Goal: Task Accomplishment & Management: Manage account settings

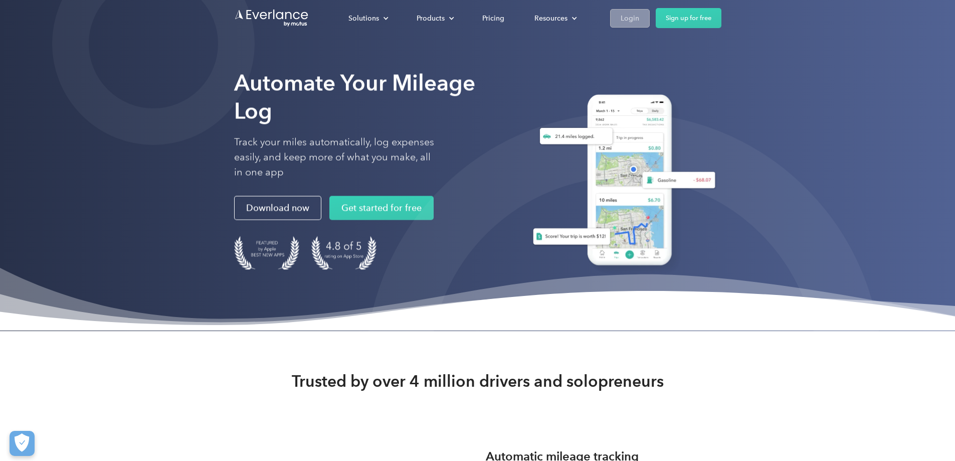
click at [650, 13] on link "Login" at bounding box center [630, 18] width 40 height 19
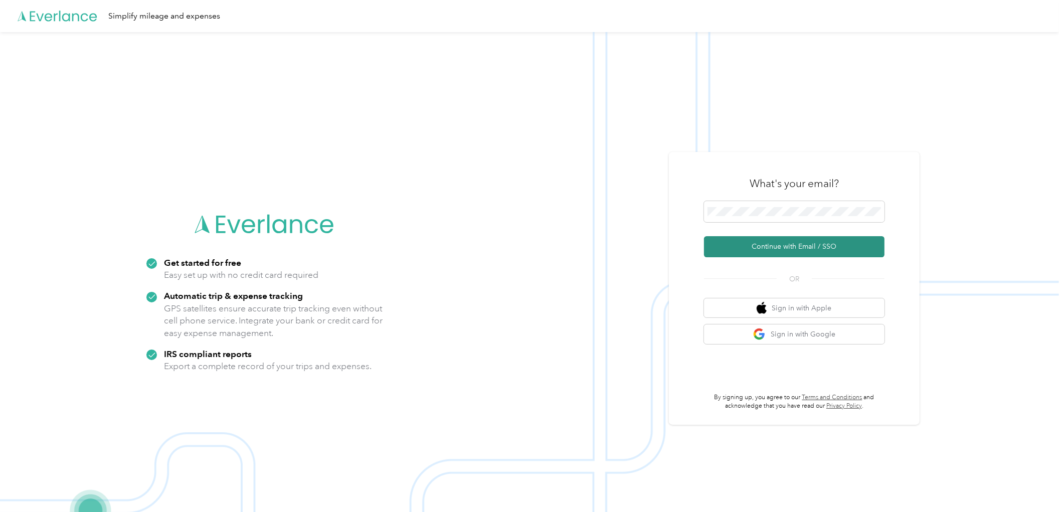
click at [801, 245] on button "Continue with Email / SSO" at bounding box center [794, 246] width 181 height 21
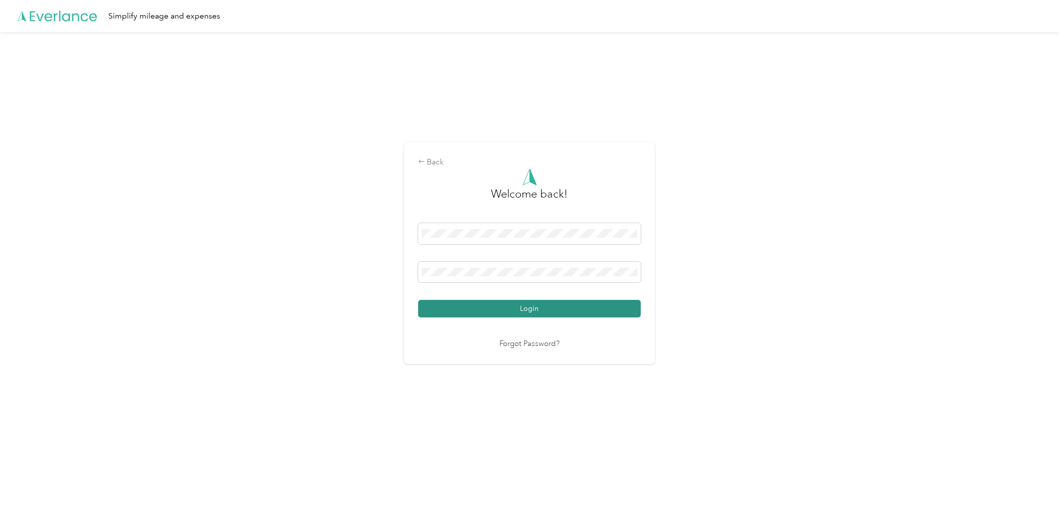
click at [570, 303] on button "Login" at bounding box center [529, 309] width 223 height 18
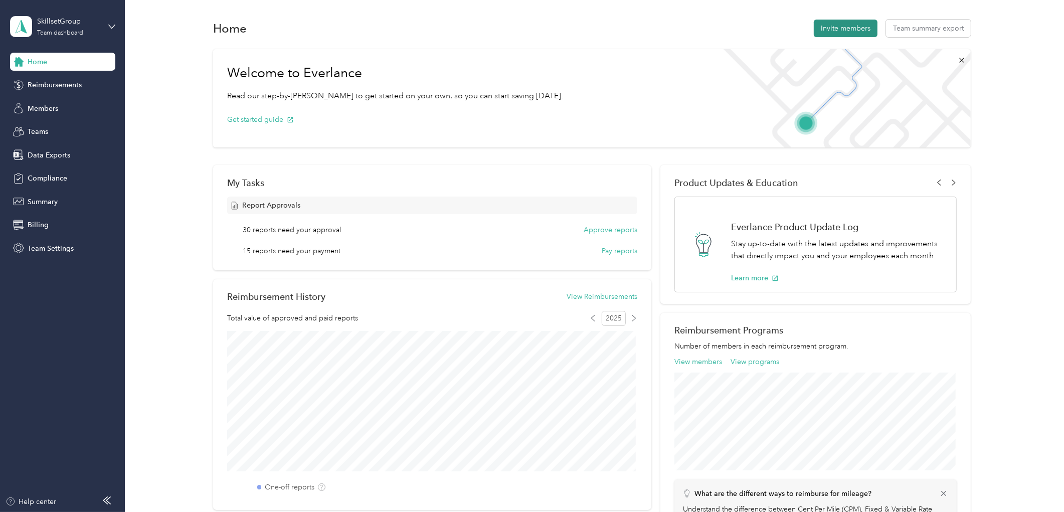
click at [831, 31] on button "Invite members" at bounding box center [846, 29] width 64 height 18
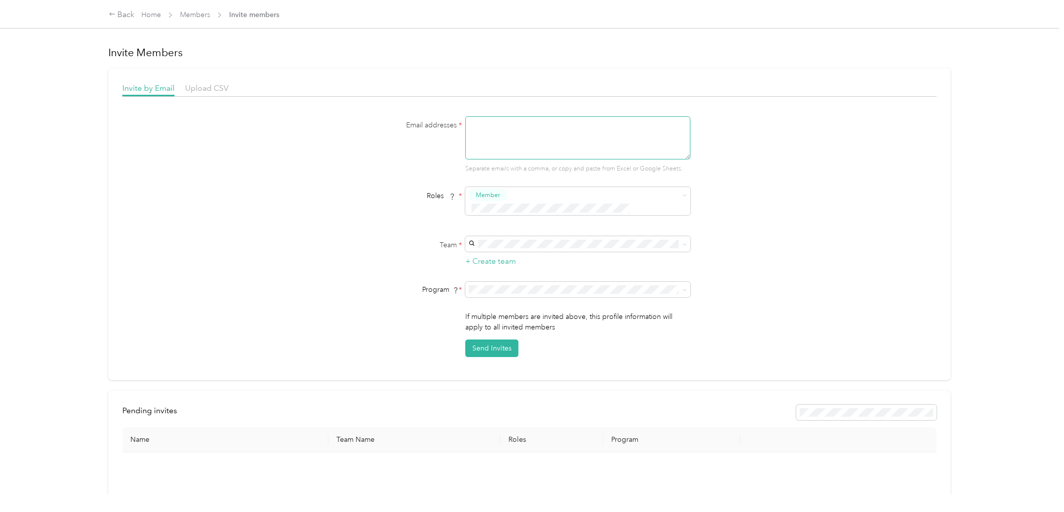
click at [488, 138] on textarea at bounding box center [577, 137] width 225 height 43
paste textarea "[EMAIL_ADDRESS][DOMAIN_NAME]"
type textarea "[EMAIL_ADDRESS][DOMAIN_NAME]"
click at [856, 254] on div "Email addresses * [EMAIL_ADDRESS][DOMAIN_NAME] Separate emails with a comma, or…" at bounding box center [529, 236] width 814 height 241
click at [532, 236] on span at bounding box center [577, 244] width 225 height 16
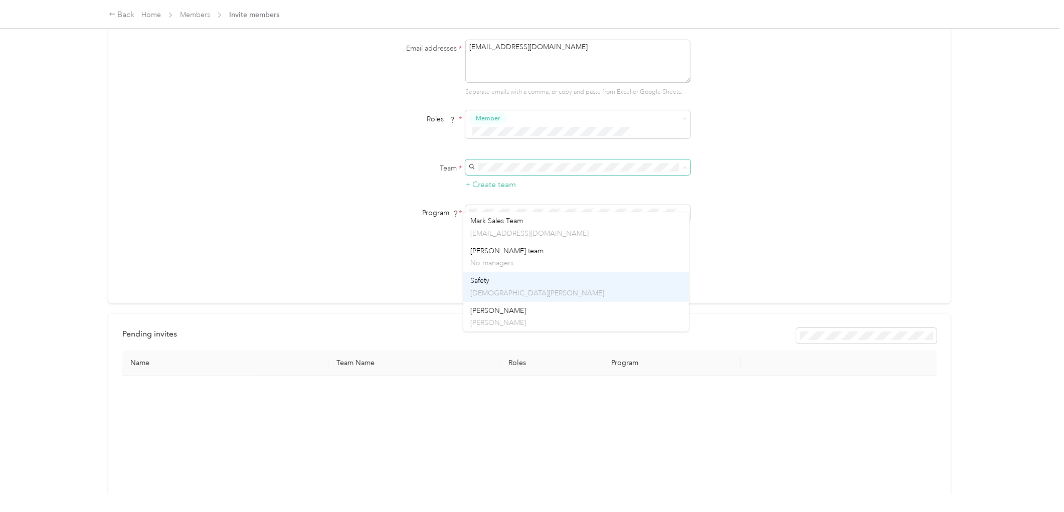
scroll to position [111, 0]
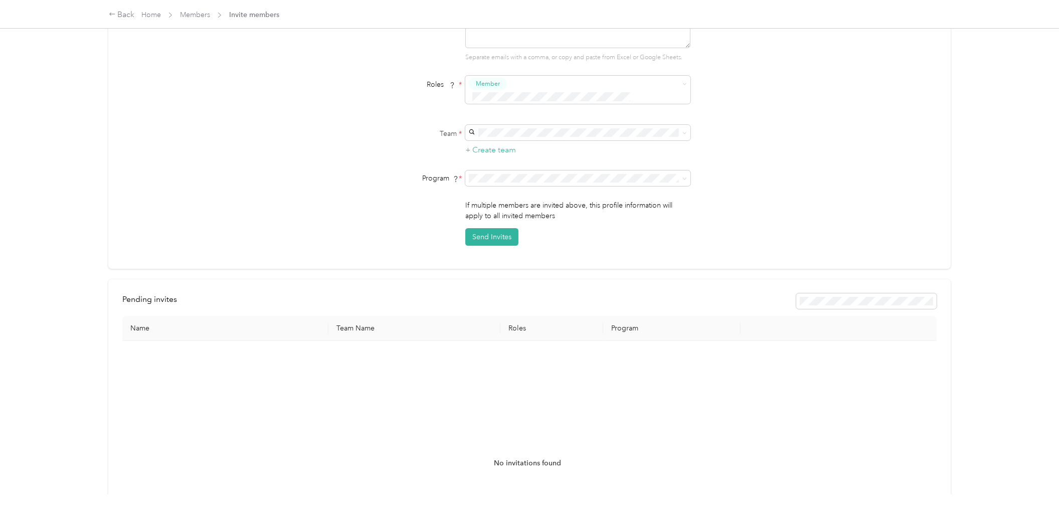
click at [587, 137] on div "[PERSON_NAME] team [PERSON_NAME]" at bounding box center [575, 142] width 211 height 23
click at [554, 218] on div "[DEMOGRAPHIC_DATA] Employees (CPM)" at bounding box center [575, 219] width 211 height 11
click at [498, 228] on button "Send Invites" at bounding box center [491, 237] width 53 height 18
click at [123, 16] on div "Back" at bounding box center [122, 15] width 26 height 12
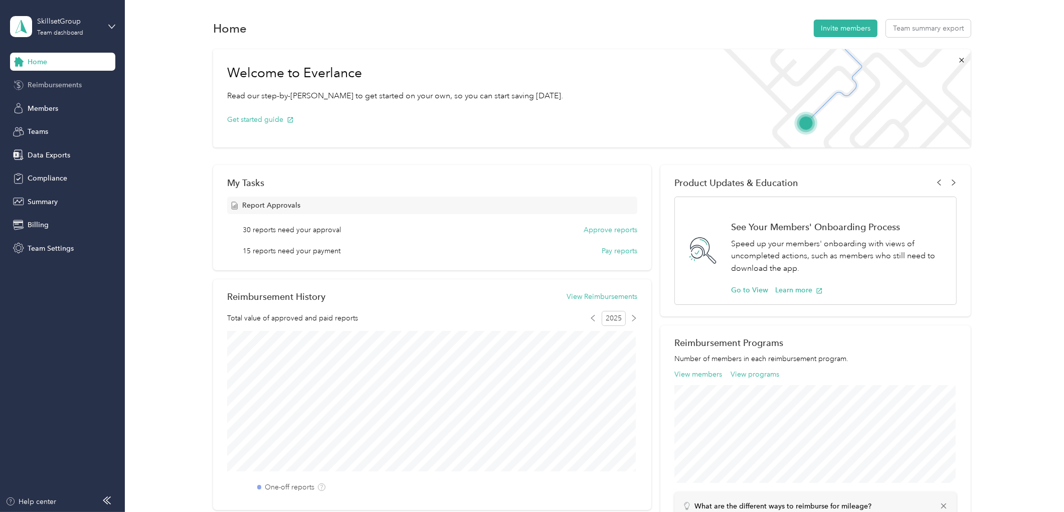
click at [60, 88] on span "Reimbursements" at bounding box center [55, 85] width 54 height 11
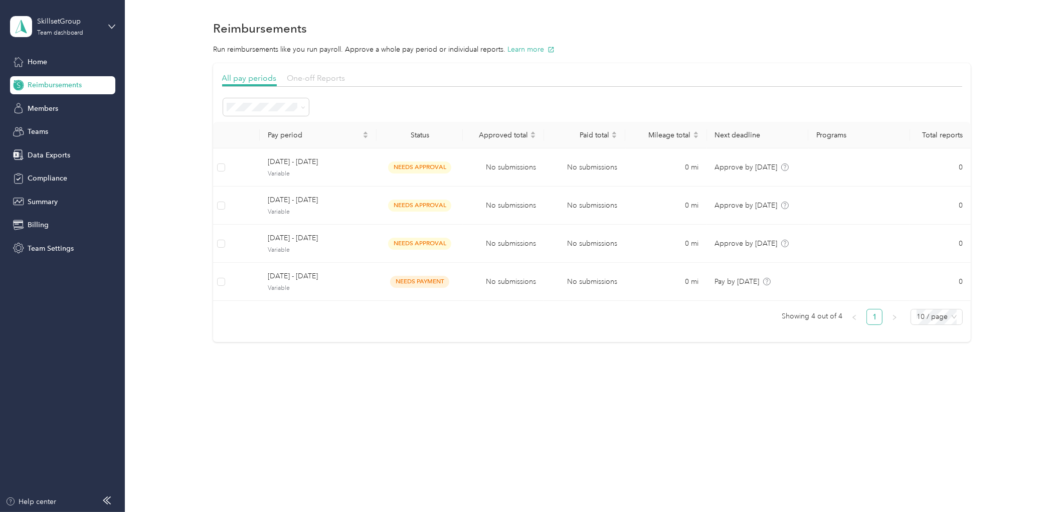
click at [328, 79] on span "One-off Reports" at bounding box center [316, 78] width 58 height 10
